Goal: Information Seeking & Learning: Learn about a topic

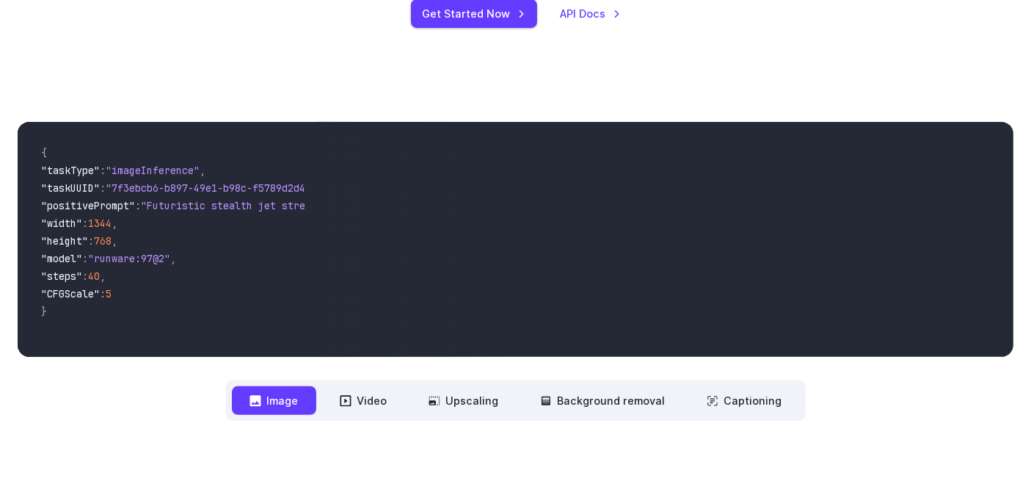
scroll to position [357, 0]
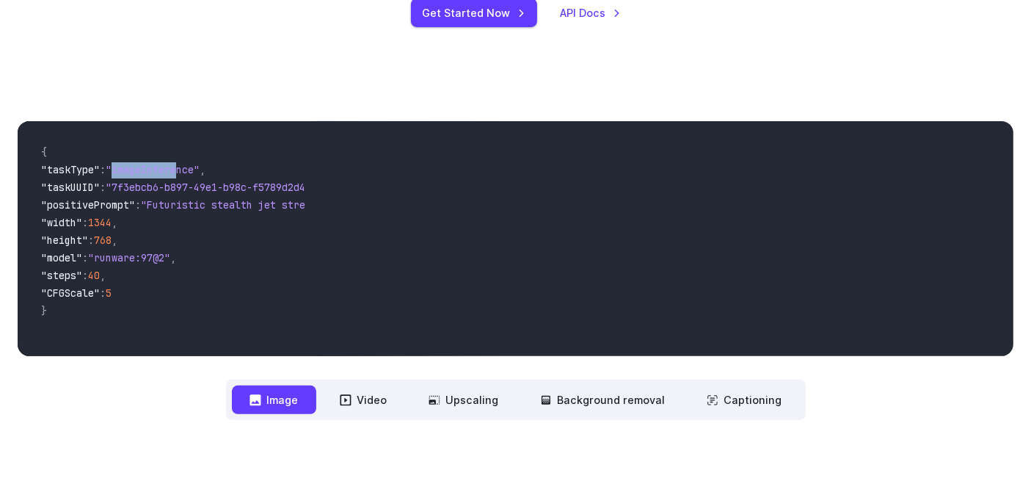
drag, startPoint x: 128, startPoint y: 170, endPoint x: 191, endPoint y: 175, distance: 63.3
click at [191, 175] on span ""imageInference"" at bounding box center [153, 169] width 94 height 13
drag, startPoint x: 163, startPoint y: 203, endPoint x: 269, endPoint y: 203, distance: 105.7
click at [269, 203] on span ""Futuristic stealth jet streaking through a neon-lit cityscape with glowing pur…" at bounding box center [408, 204] width 534 height 13
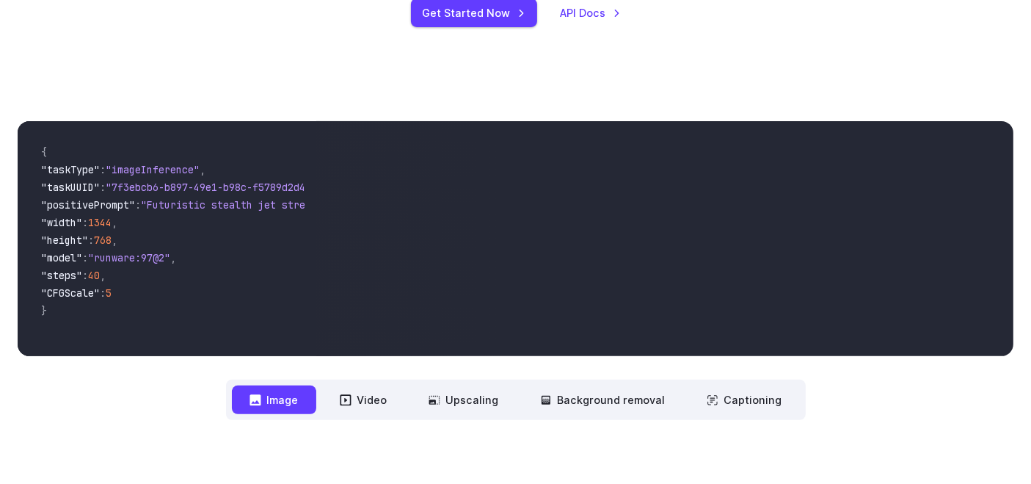
click at [170, 258] on span ""runware:97@2"" at bounding box center [129, 257] width 82 height 13
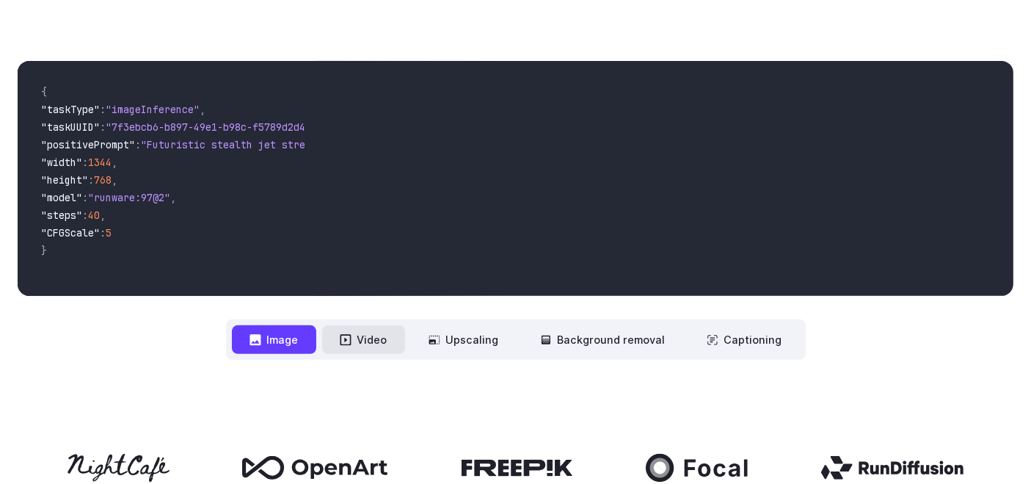
click at [365, 349] on button "Video" at bounding box center [363, 339] width 83 height 29
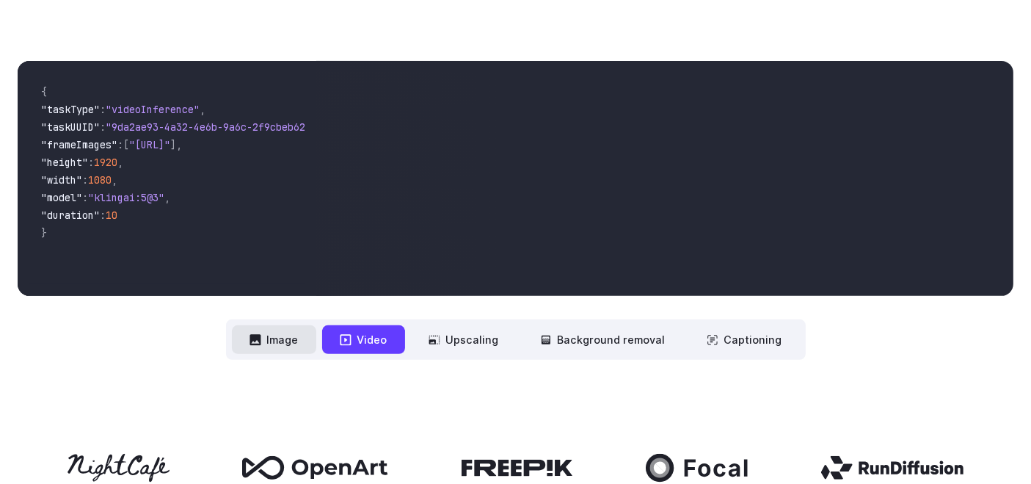
click at [280, 340] on button "Image" at bounding box center [274, 339] width 84 height 29
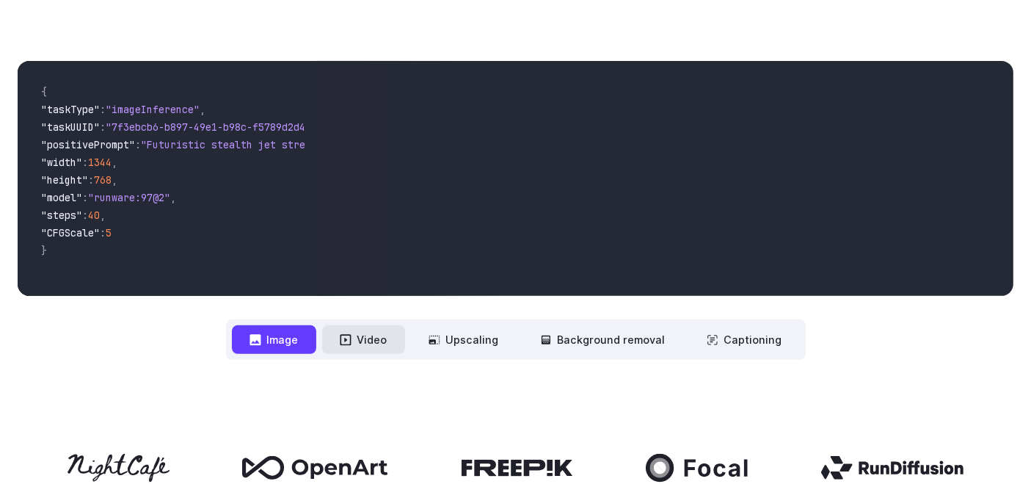
click at [383, 343] on button "Video" at bounding box center [363, 339] width 83 height 29
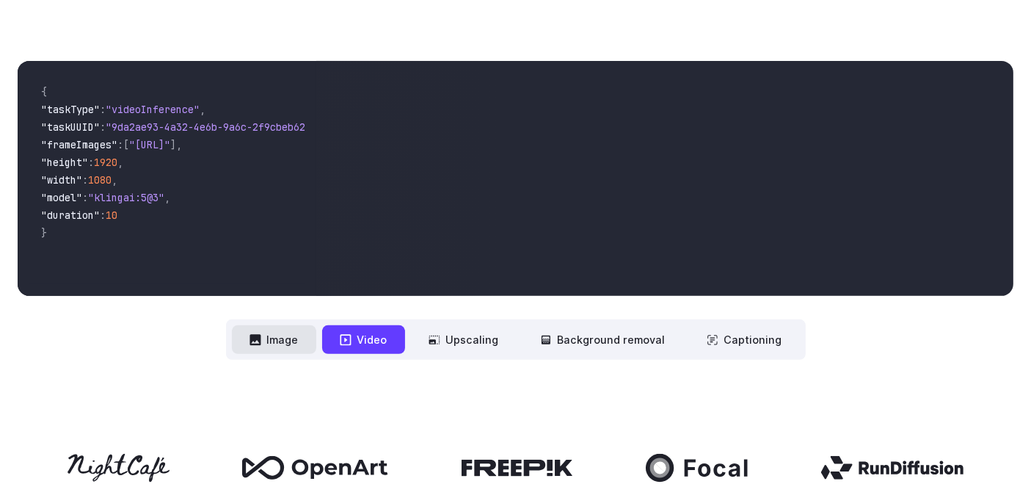
click at [283, 329] on button "Image" at bounding box center [274, 339] width 84 height 29
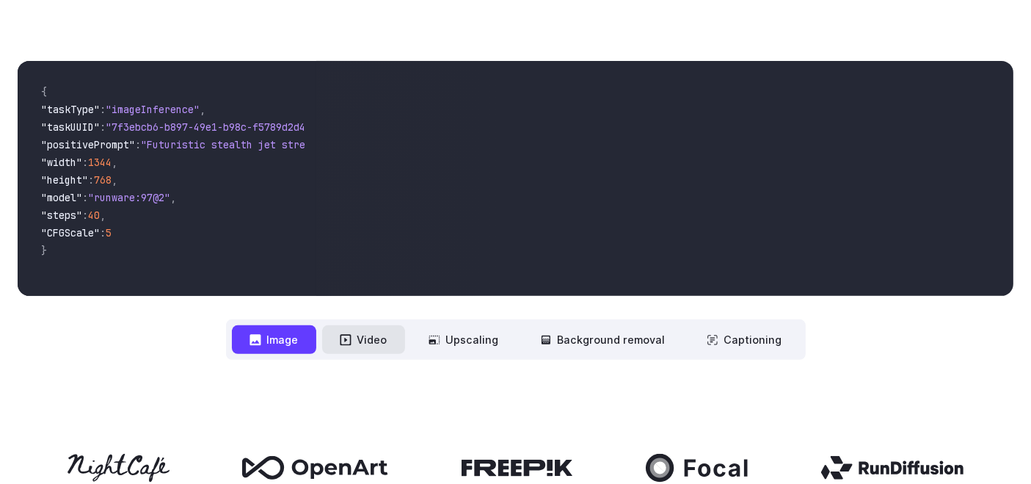
click at [385, 335] on button "Video" at bounding box center [363, 339] width 83 height 29
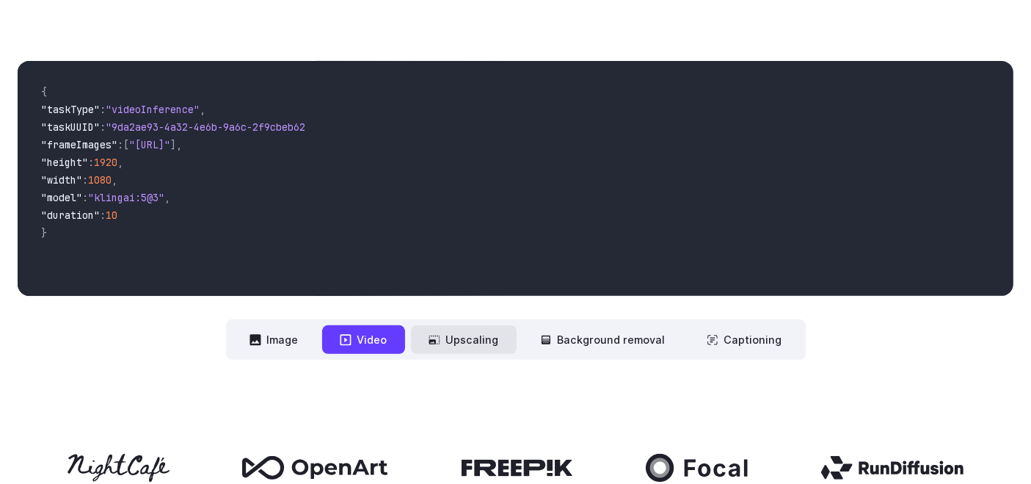
click at [480, 343] on button "Upscaling" at bounding box center [464, 339] width 106 height 29
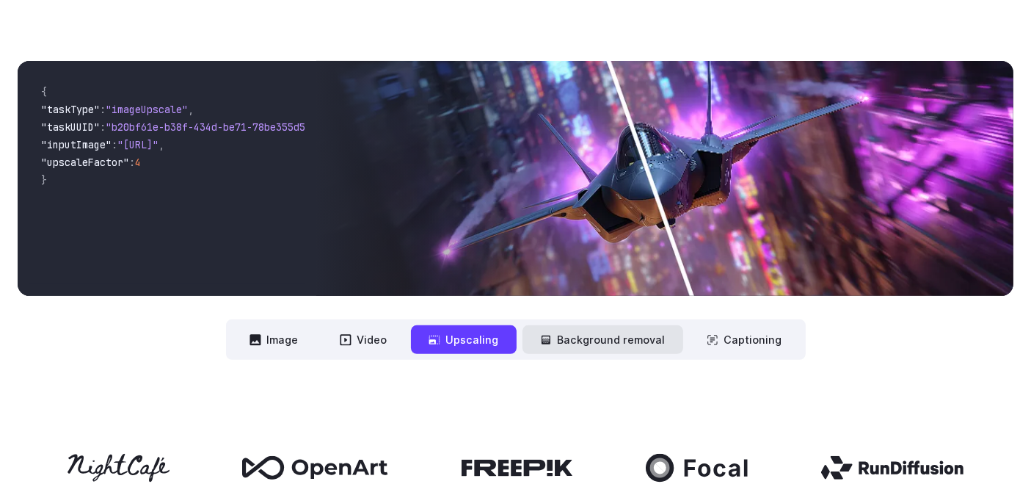
click at [580, 353] on button "Background removal" at bounding box center [602, 339] width 161 height 29
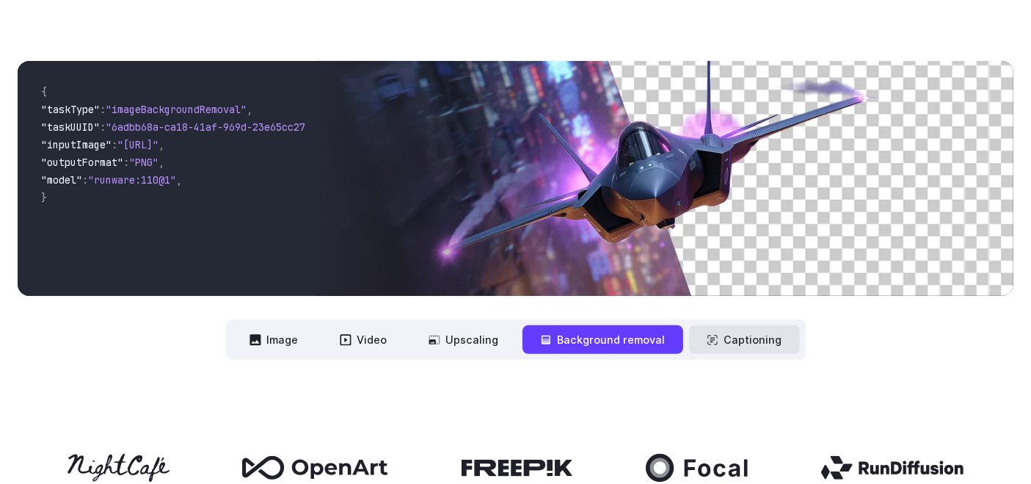
click at [744, 334] on button "Captioning" at bounding box center [744, 339] width 111 height 29
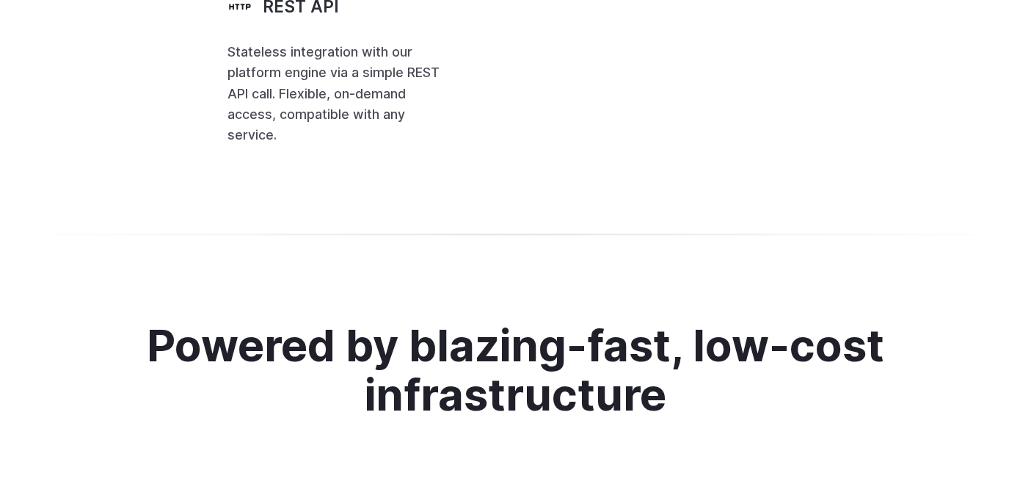
scroll to position [3483, 0]
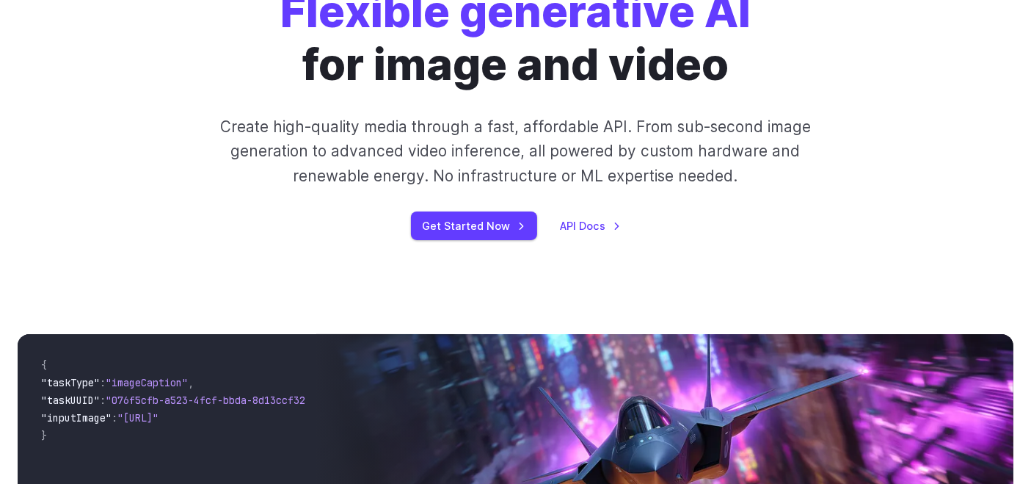
scroll to position [0, 0]
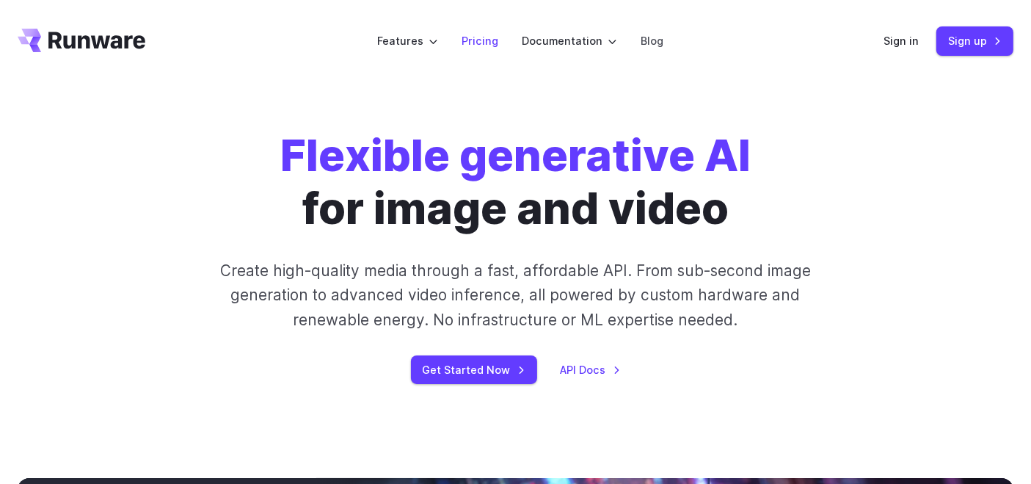
click at [473, 42] on link "Pricing" at bounding box center [480, 40] width 37 height 17
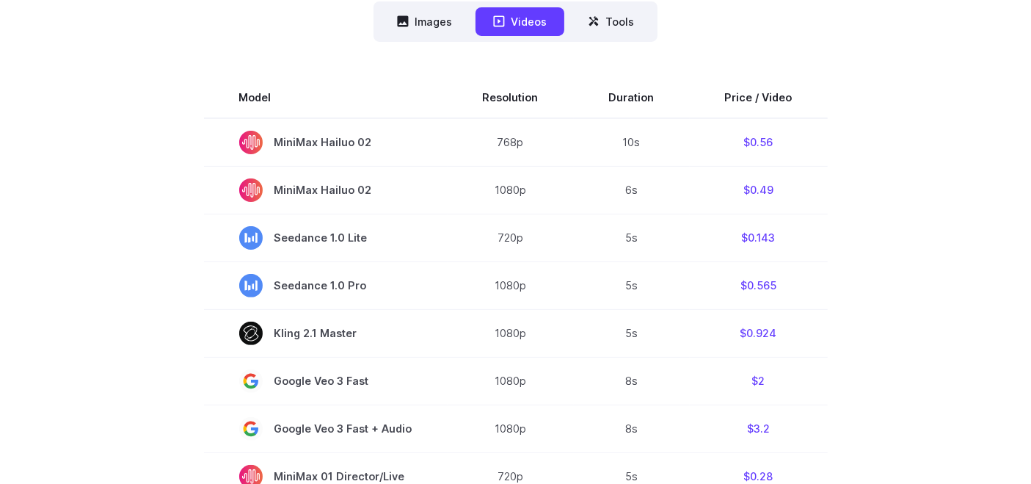
scroll to position [440, 0]
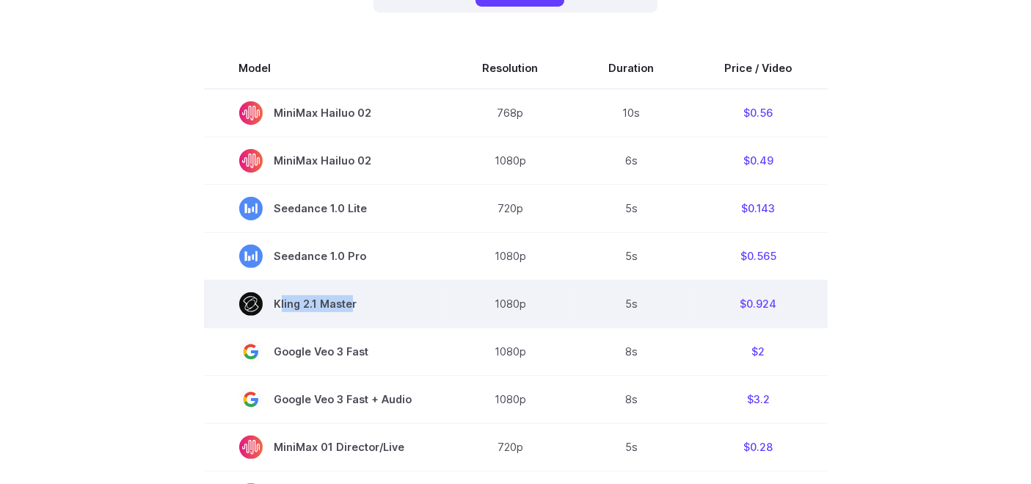
drag, startPoint x: 349, startPoint y: 317, endPoint x: 275, endPoint y: 306, distance: 74.9
click at [275, 306] on td "Kling 2.1 Master" at bounding box center [326, 304] width 244 height 48
click at [275, 306] on span "Kling 2.1 Master" at bounding box center [325, 303] width 173 height 23
drag, startPoint x: 275, startPoint y: 306, endPoint x: 375, endPoint y: 305, distance: 99.8
click at [375, 305] on span "Kling 2.1 Master" at bounding box center [325, 303] width 173 height 23
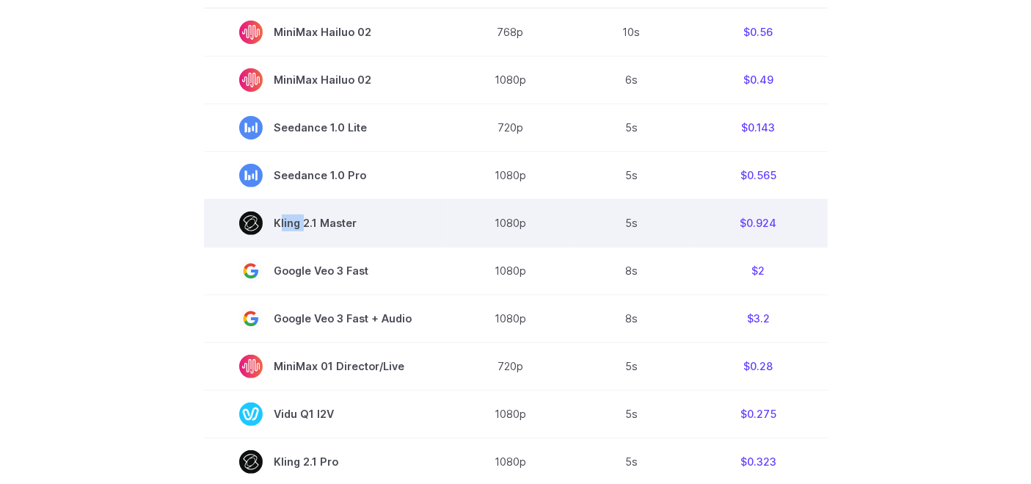
scroll to position [522, 0]
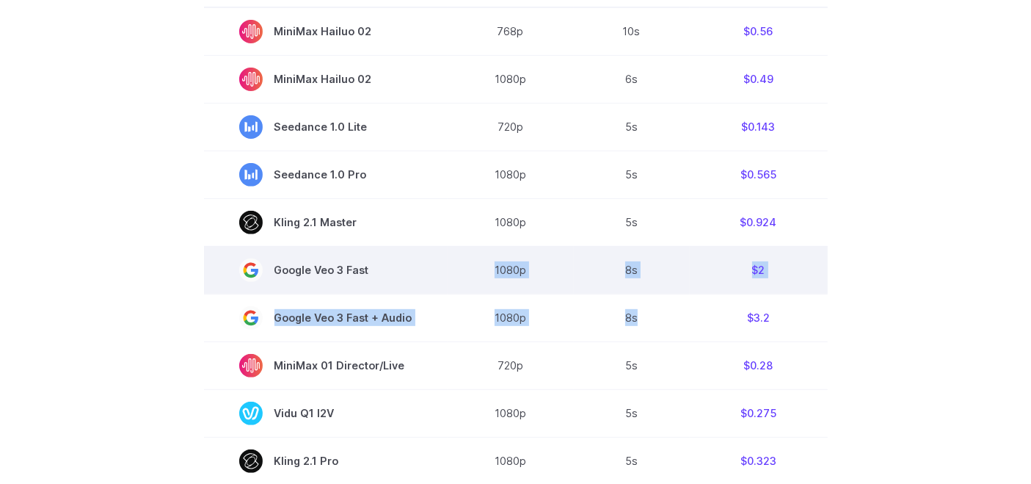
drag, startPoint x: 644, startPoint y: 319, endPoint x: 482, endPoint y: 267, distance: 169.6
click at [482, 267] on tbody "Model Resolution Duration Price / Video MiniMax Hailuo 02 768p 10s $0.56 MiniMa…" at bounding box center [516, 463] width 624 height 995
click at [482, 267] on td "1080p" at bounding box center [511, 270] width 126 height 48
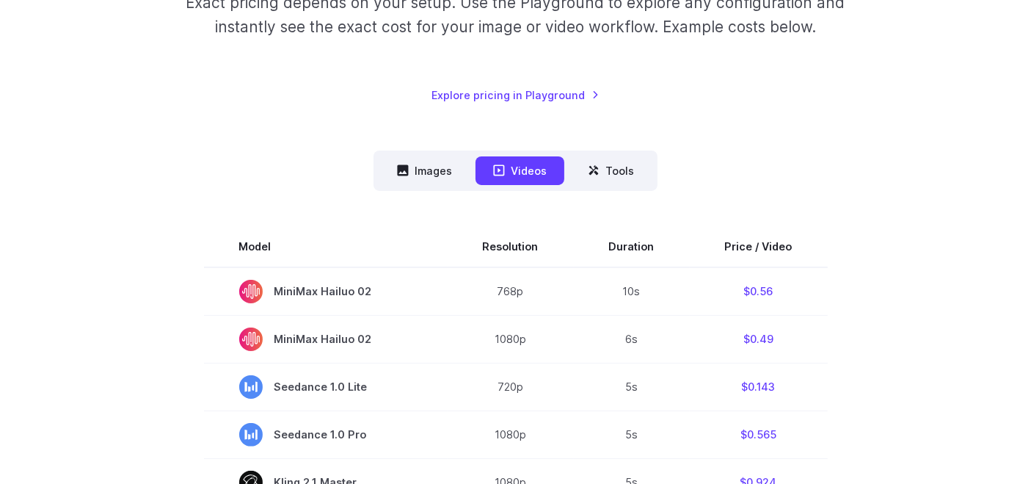
scroll to position [275, 0]
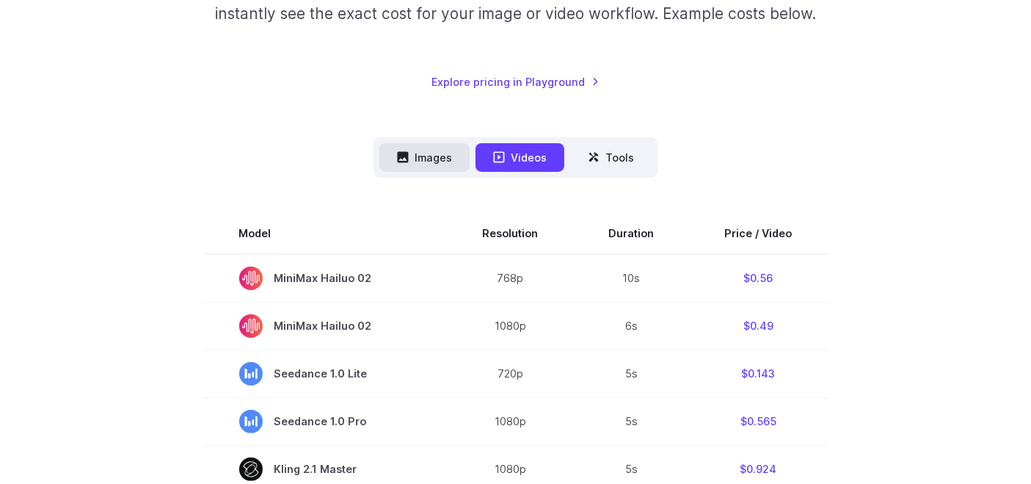
click at [419, 170] on button "Images" at bounding box center [424, 157] width 90 height 29
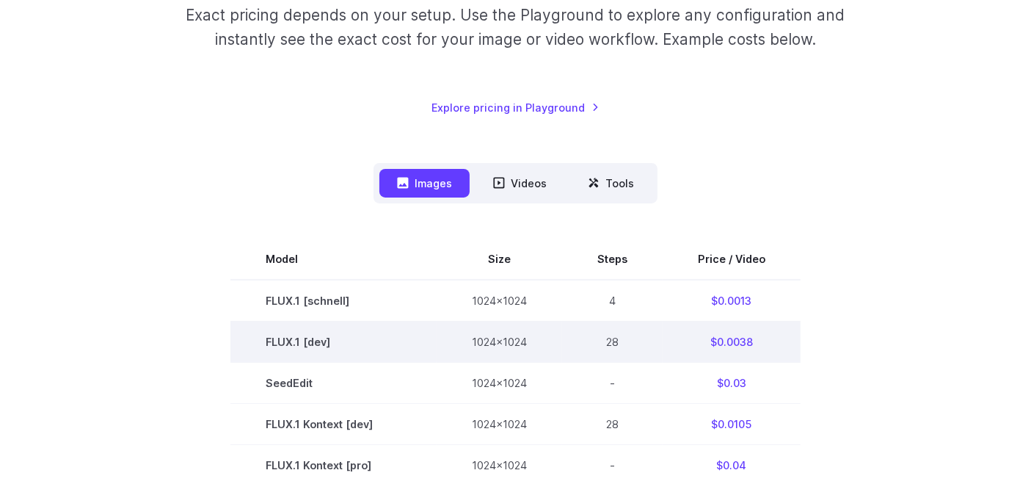
scroll to position [247, 0]
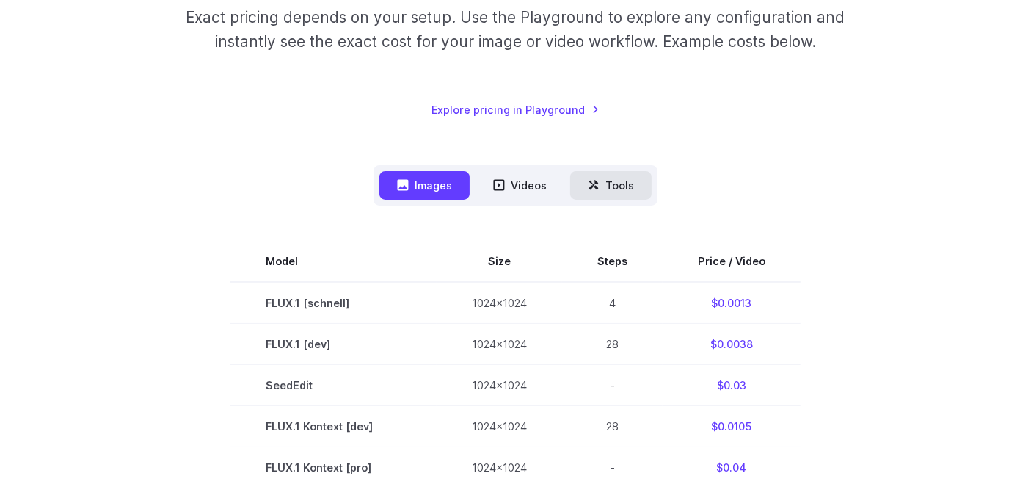
click at [610, 194] on button "Tools" at bounding box center [610, 185] width 81 height 29
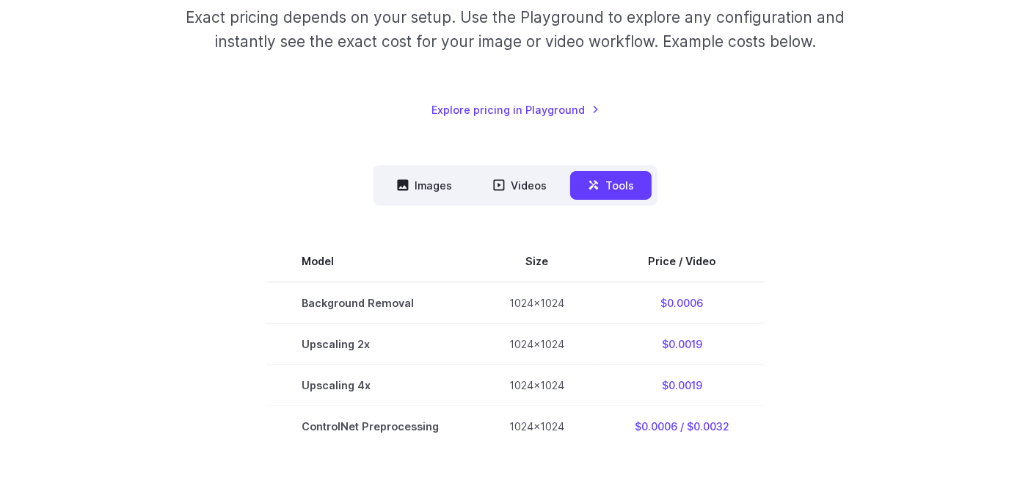
click at [416, 167] on nav "Images Videos Tools ****** ****** *****" at bounding box center [515, 185] width 284 height 40
click at [425, 186] on button "Images" at bounding box center [424, 185] width 90 height 29
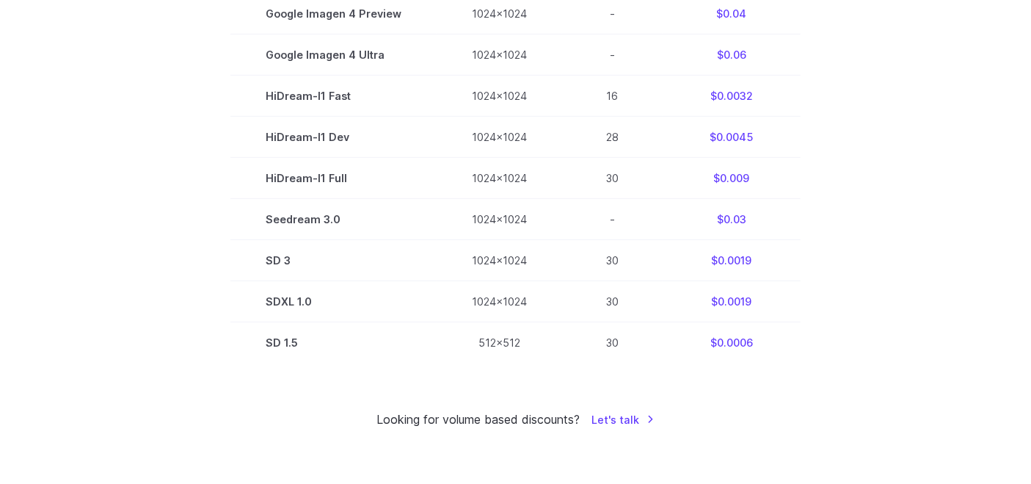
scroll to position [916, 0]
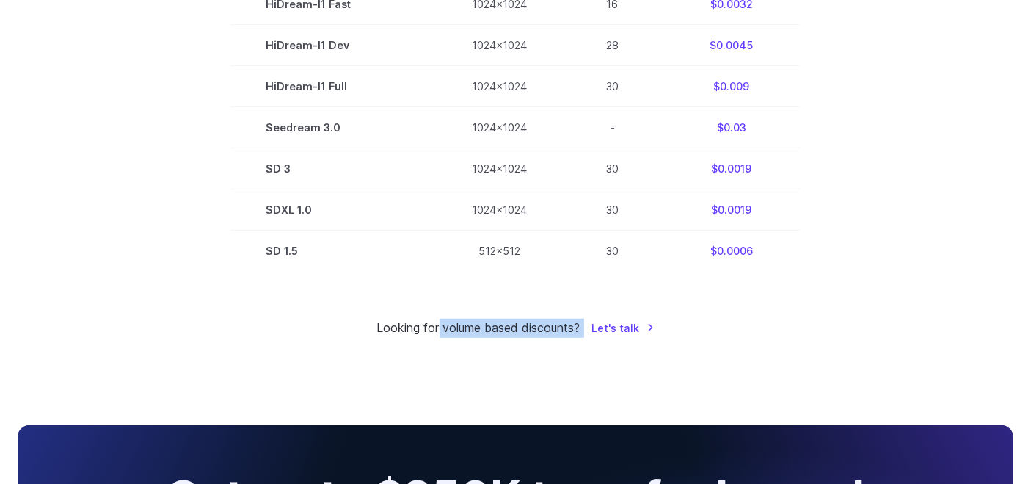
drag, startPoint x: 438, startPoint y: 333, endPoint x: 656, endPoint y: 344, distance: 218.2
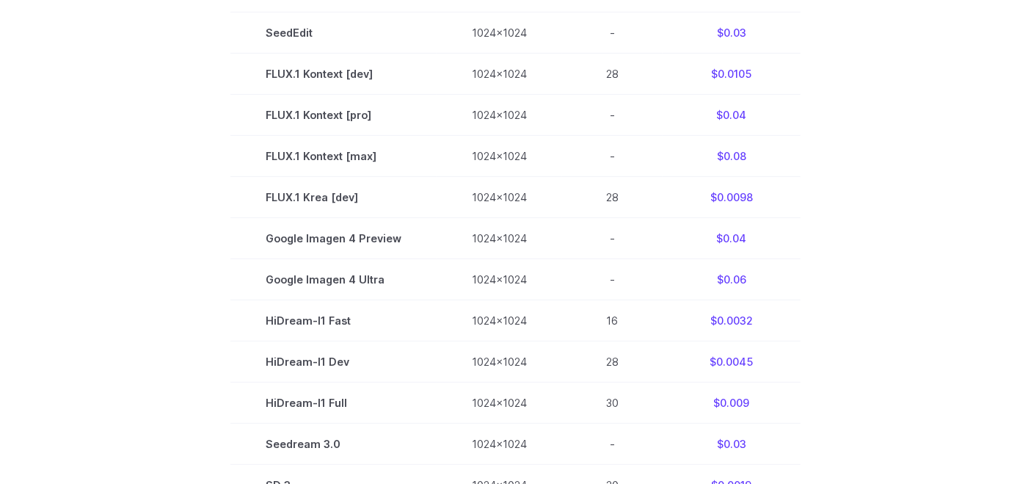
scroll to position [600, 0]
click at [962, 161] on section "Model Size Steps Price / Video FLUX.1 [schnell] 1024x1024 4 $0.0013 FLUX.1 [dev…" at bounding box center [516, 237] width 996 height 699
